Goal: Navigation & Orientation: Find specific page/section

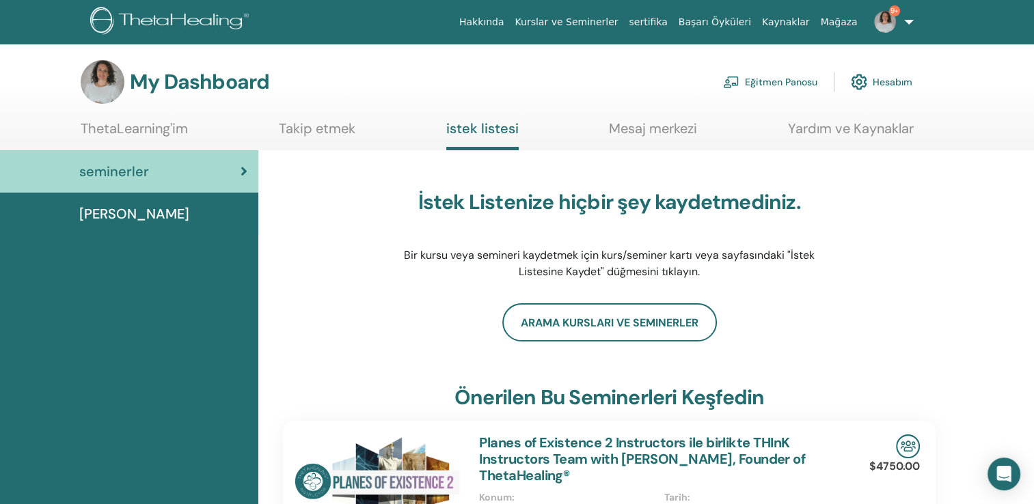
click at [769, 79] on link "Eğitmen Panosu" at bounding box center [770, 82] width 94 height 30
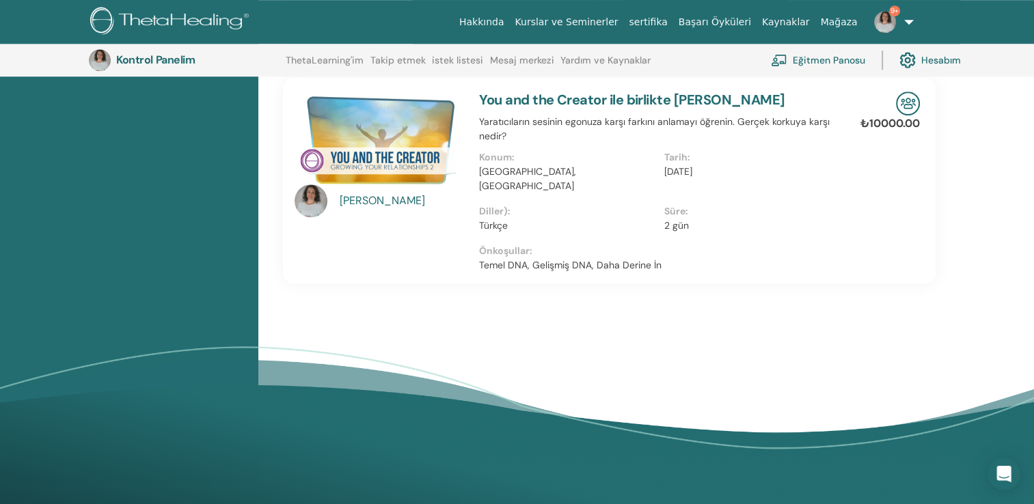
scroll to position [1058, 0]
